Goal: Information Seeking & Learning: Learn about a topic

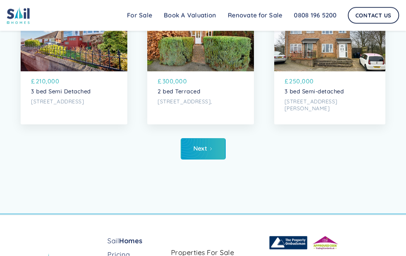
scroll to position [2196, 0]
click at [211, 148] on icon "Next Page" at bounding box center [211, 149] width 4 height 4
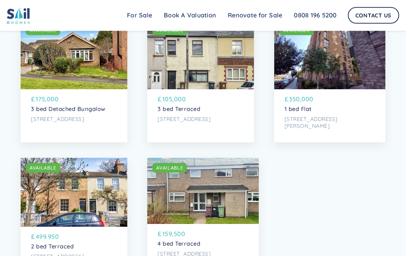
scroll to position [1589, 0]
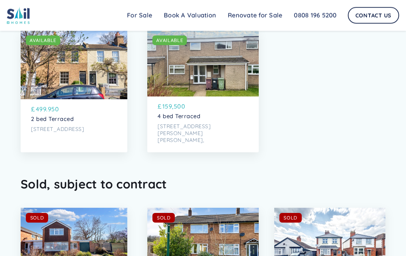
scroll to position [1717, 0]
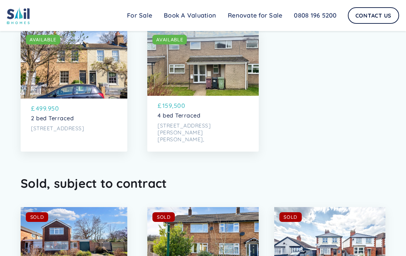
click at [324, 214] on div "SOLD AVAILABLE" at bounding box center [332, 217] width 106 height 10
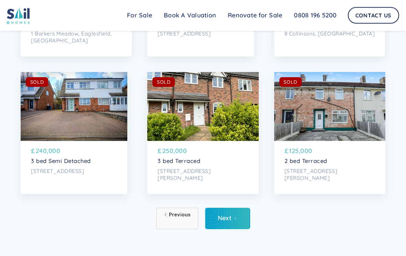
scroll to position [2127, 0]
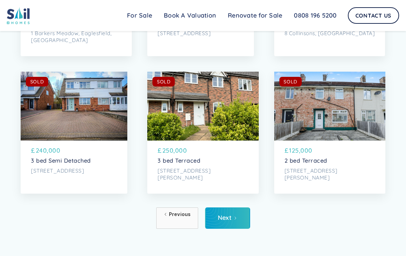
click at [218, 219] on div "Next" at bounding box center [225, 217] width 14 height 7
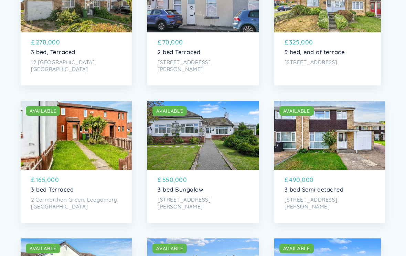
scroll to position [136, 0]
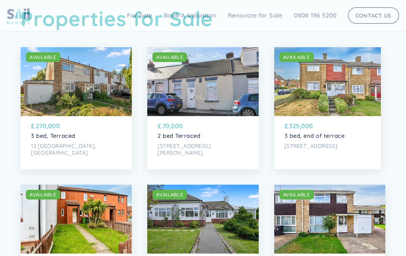
scroll to position [0, 0]
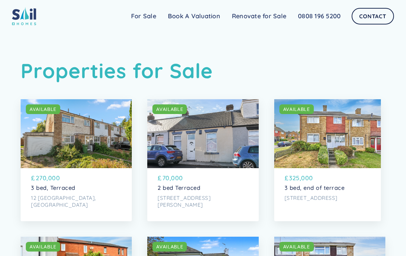
click at [258, 16] on link "Renovate for Sale" at bounding box center [259, 16] width 66 height 14
